Goal: Go to known website: Access a specific website the user already knows

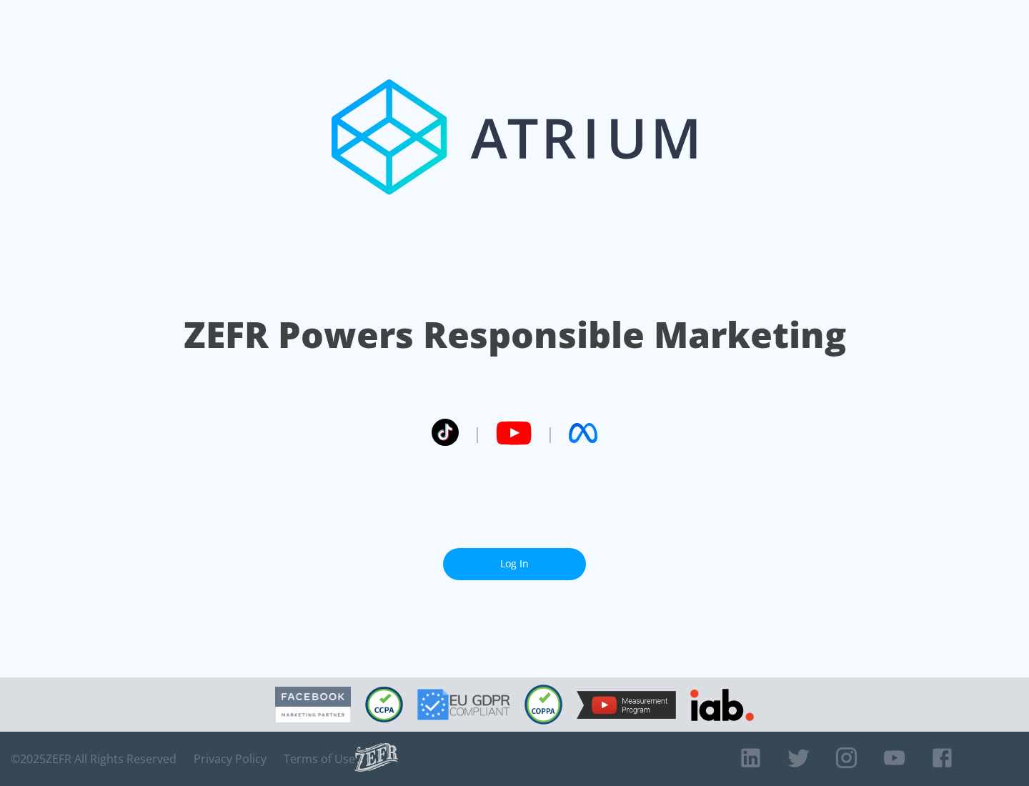
click at [514, 558] on link "Log In" at bounding box center [514, 564] width 143 height 32
